Goal: Book appointment/travel/reservation

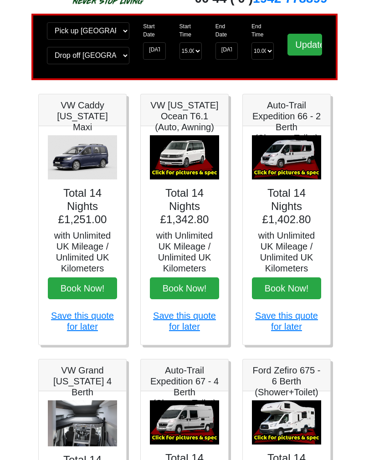
scroll to position [41, 0]
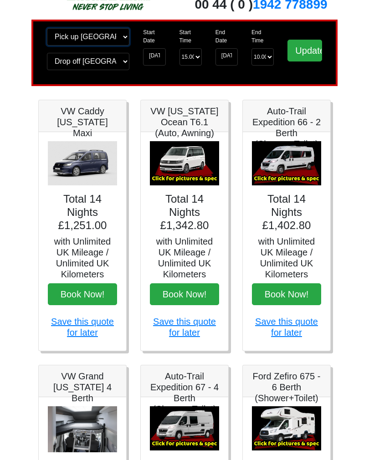
click at [119, 39] on select "Change pick up location? Pick up Edinburgh Birmingham Airport Blackburn Lancash…" at bounding box center [88, 36] width 82 height 17
select select "LPL"
click at [121, 67] on select "Change drop off location? Drop off Edinburgh Birmingham Airport Blackburn Lanca…" at bounding box center [88, 61] width 82 height 17
select select "LPL"
click at [304, 58] on input "Update" at bounding box center [305, 51] width 35 height 22
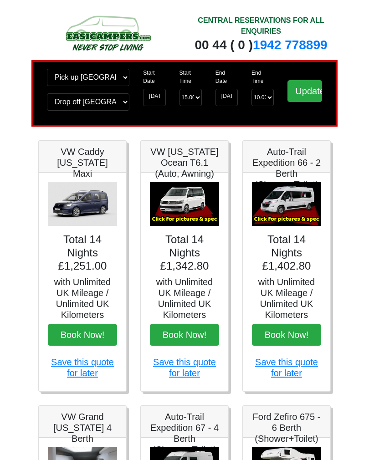
click at [83, 213] on img at bounding box center [82, 204] width 69 height 45
click at [191, 209] on img at bounding box center [184, 204] width 69 height 45
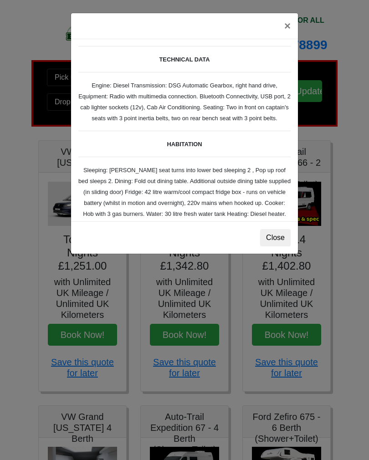
scroll to position [23, 0]
click at [289, 25] on button "×" at bounding box center [287, 26] width 21 height 26
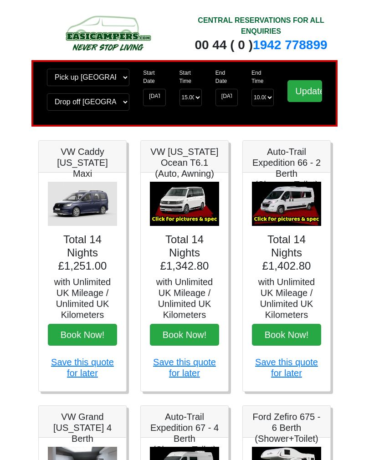
click at [299, 215] on img at bounding box center [286, 204] width 69 height 45
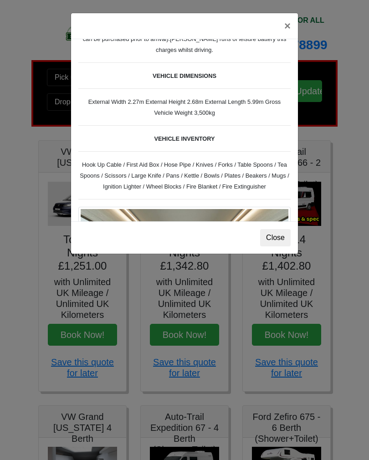
scroll to position [286, 0]
click at [289, 28] on button "×" at bounding box center [287, 26] width 21 height 26
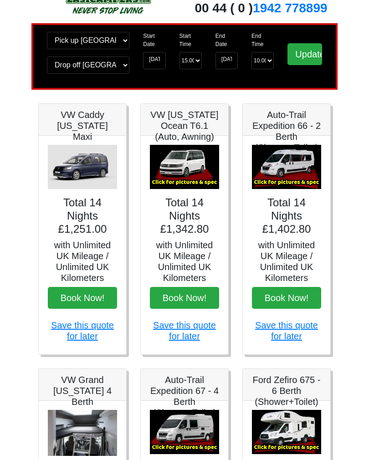
scroll to position [37, 0]
click at [292, 170] on img at bounding box center [286, 167] width 69 height 45
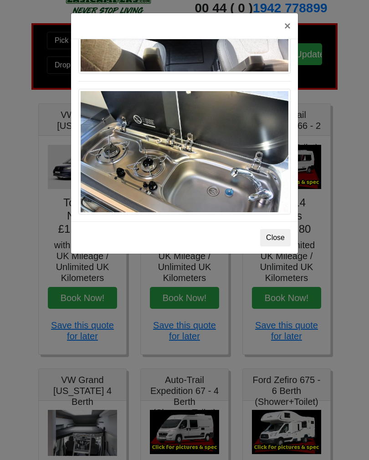
scroll to position [967, 0]
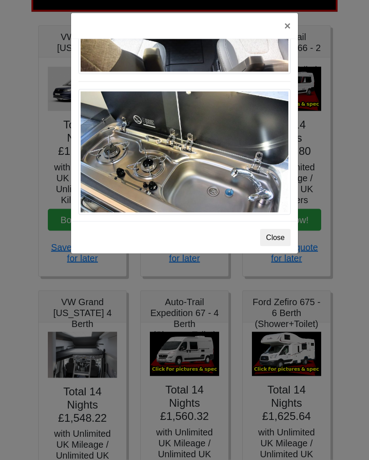
click at [275, 238] on button "Close" at bounding box center [275, 237] width 31 height 17
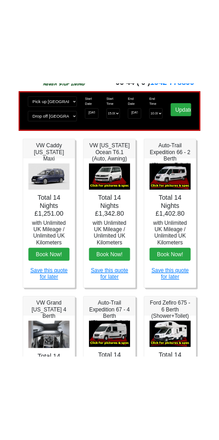
scroll to position [0, 0]
